Goal: Task Accomplishment & Management: Use online tool/utility

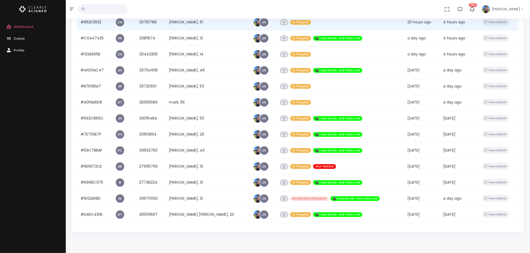
scroll to position [106, 0]
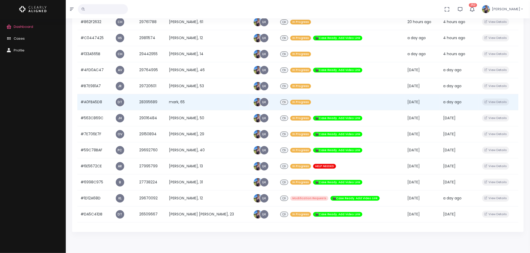
click at [196, 100] on td "mark, 65" at bounding box center [208, 102] width 84 height 16
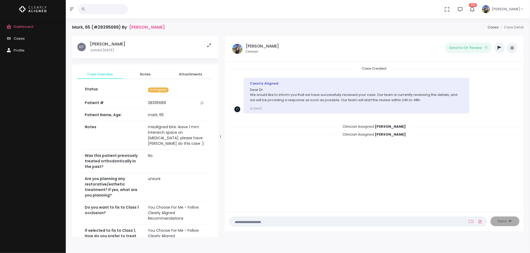
click at [497, 47] on button "button" at bounding box center [499, 48] width 11 height 11
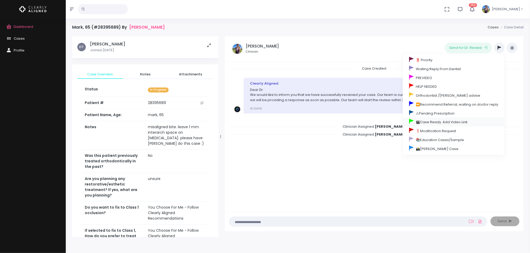
click at [447, 125] on link "🎬Case Ready. Add Video Link" at bounding box center [454, 122] width 102 height 9
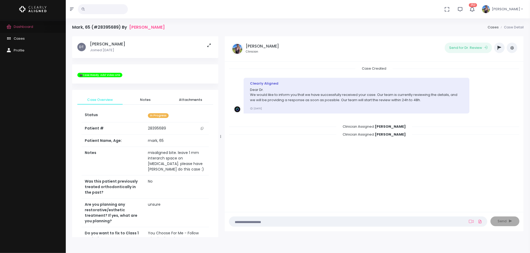
click at [31, 28] on span "Dashboard" at bounding box center [23, 26] width 19 height 5
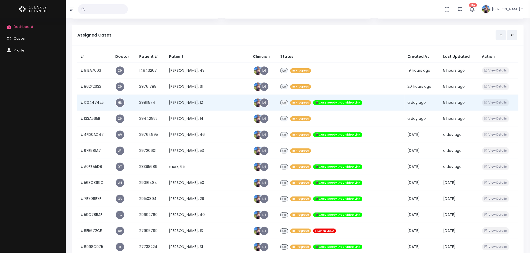
scroll to position [39, 0]
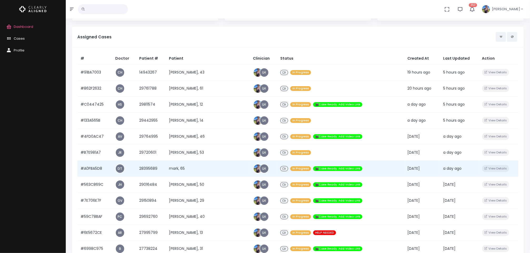
click at [196, 168] on td "mark, 65" at bounding box center [208, 169] width 84 height 16
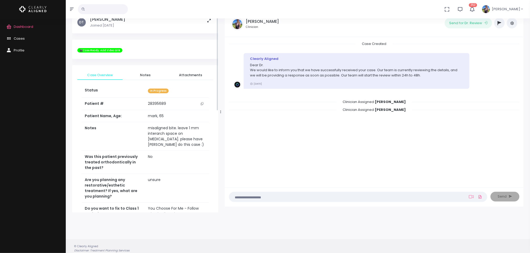
scroll to position [39, 0]
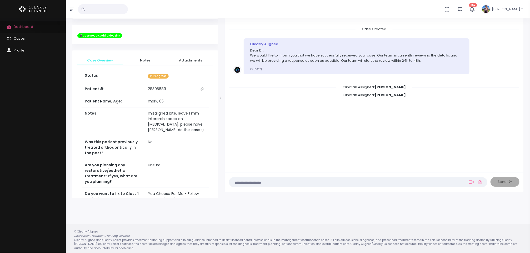
click at [17, 30] on link "Dashboard" at bounding box center [33, 27] width 66 height 12
